Goal: Task Accomplishment & Management: Manage account settings

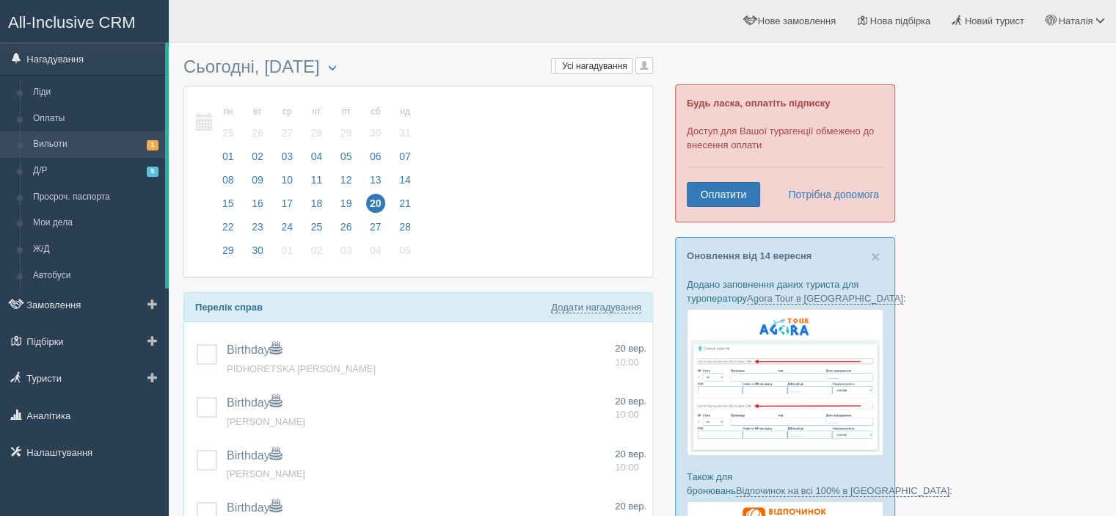
click at [76, 140] on link "Вильоти 1" at bounding box center [95, 144] width 139 height 26
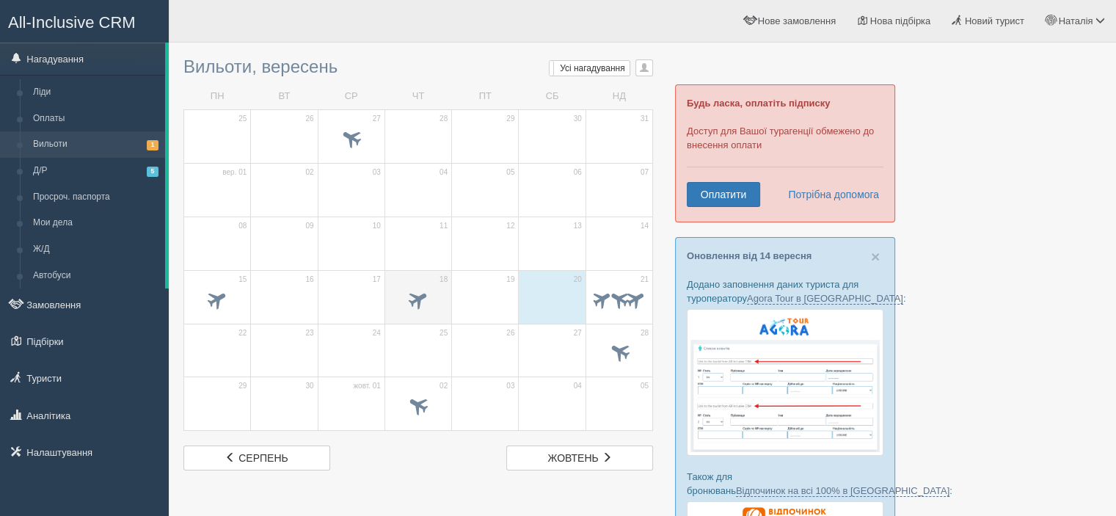
click at [429, 293] on span at bounding box center [419, 298] width 24 height 24
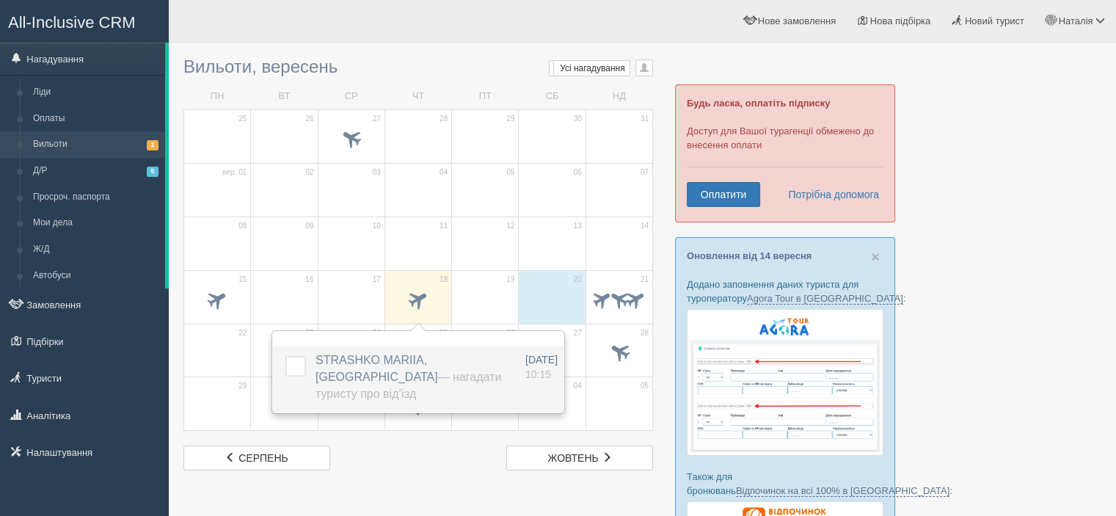
click at [285, 356] on label at bounding box center [285, 356] width 0 height 0
click at [0, 0] on input "checkbox" at bounding box center [0, 0] width 0 height 0
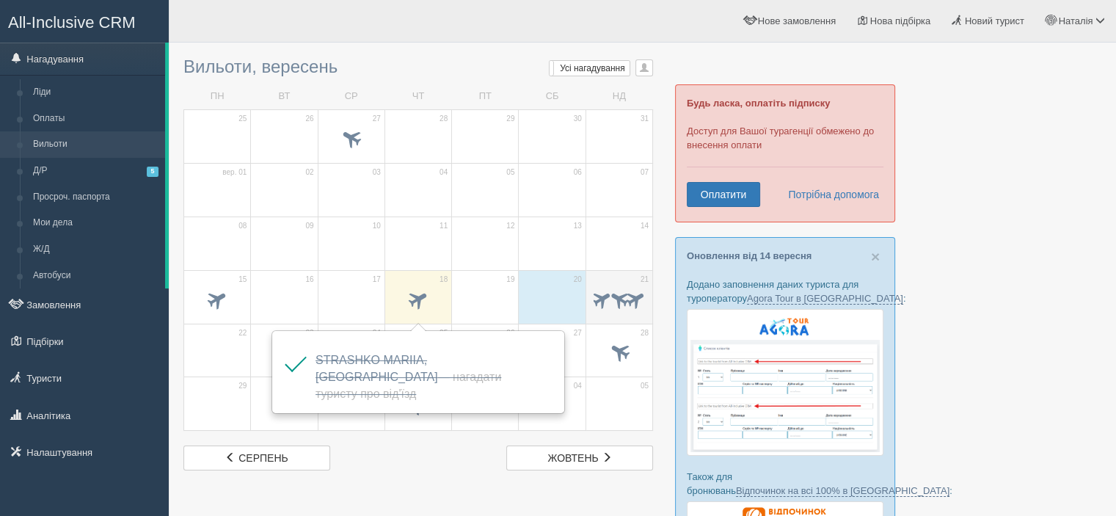
click at [628, 277] on td "21" at bounding box center [619, 297] width 67 height 54
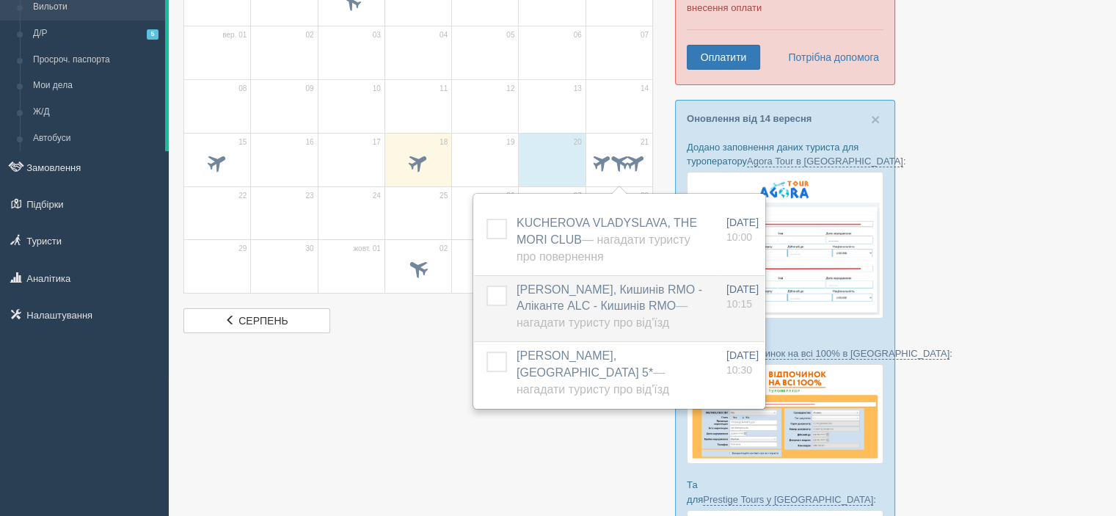
scroll to position [147, 0]
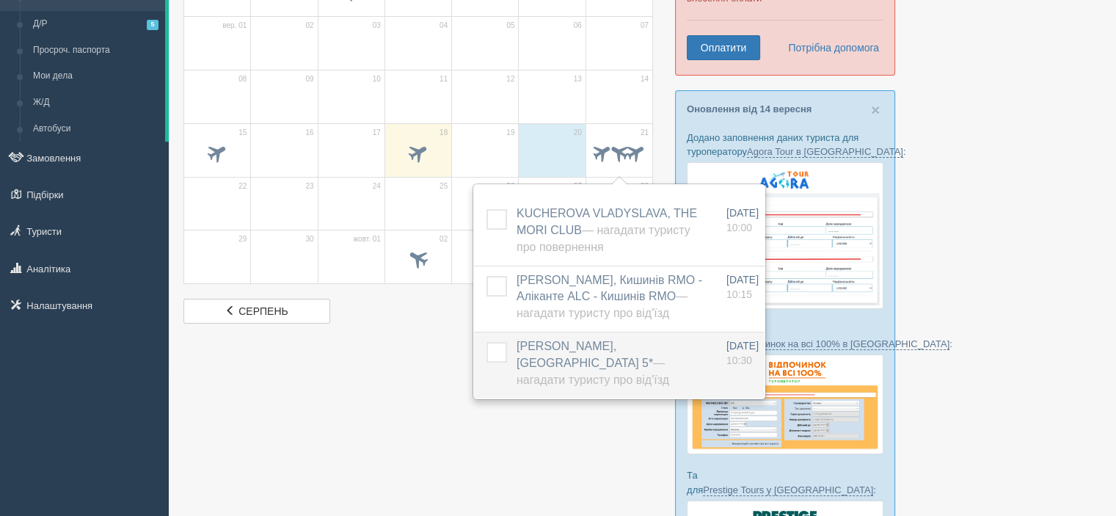
click at [569, 368] on span "[PERSON_NAME], [GEOGRAPHIC_DATA] 5* — Нагадати туристу про від'їзд" at bounding box center [593, 363] width 153 height 46
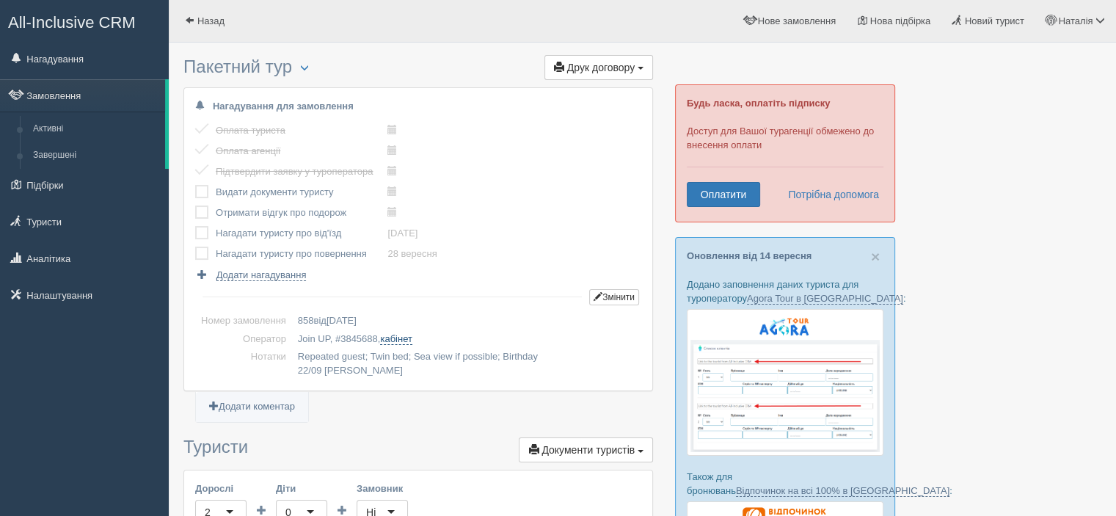
click at [393, 339] on link "кабінет" at bounding box center [396, 339] width 32 height 12
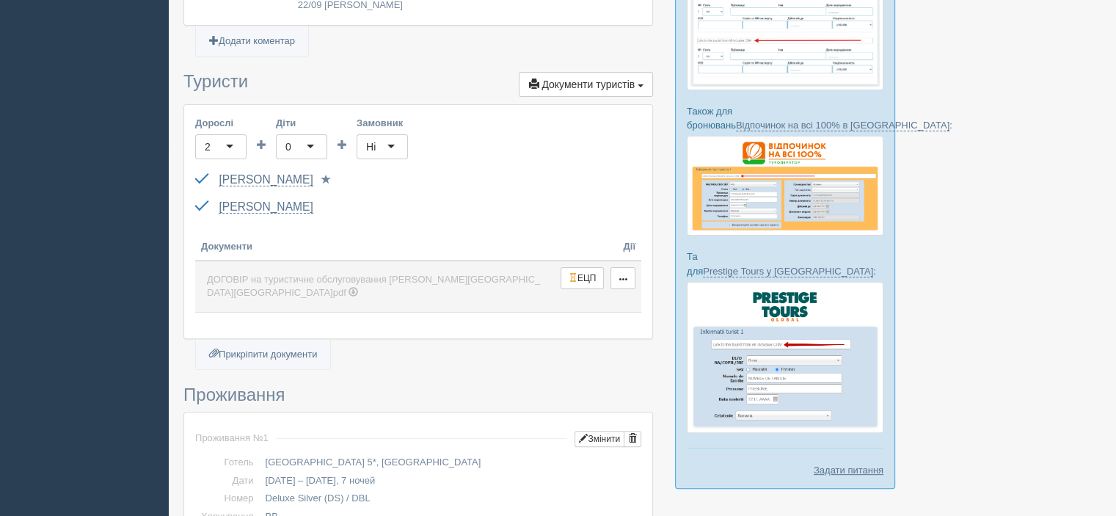
scroll to position [367, 0]
